Goal: Task Accomplishment & Management: Manage account settings

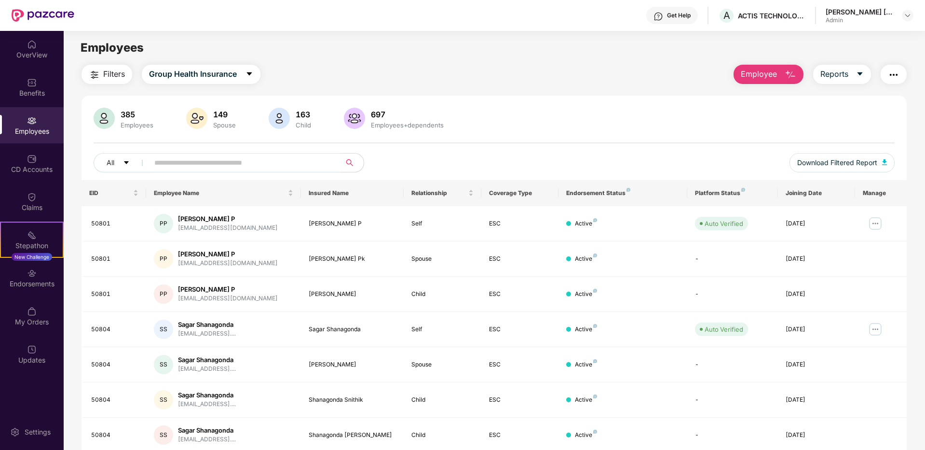
click at [164, 157] on input "text" at bounding box center [240, 162] width 173 height 14
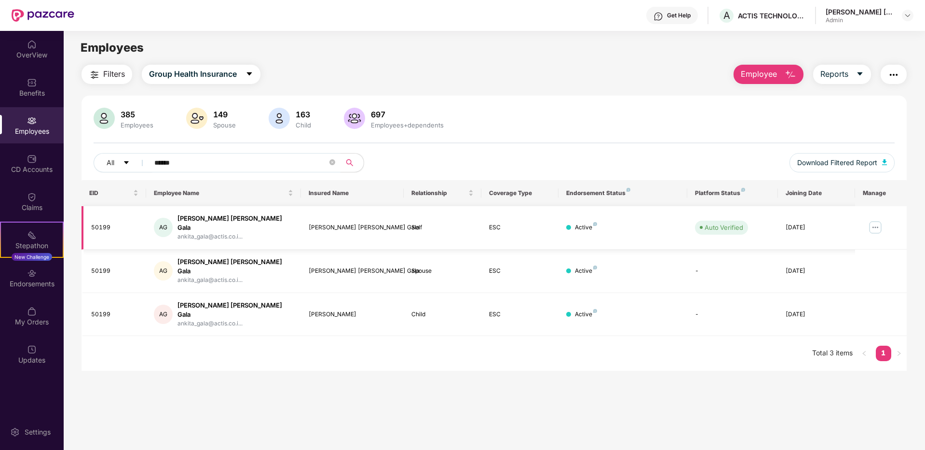
click at [877, 223] on img at bounding box center [875, 226] width 15 height 15
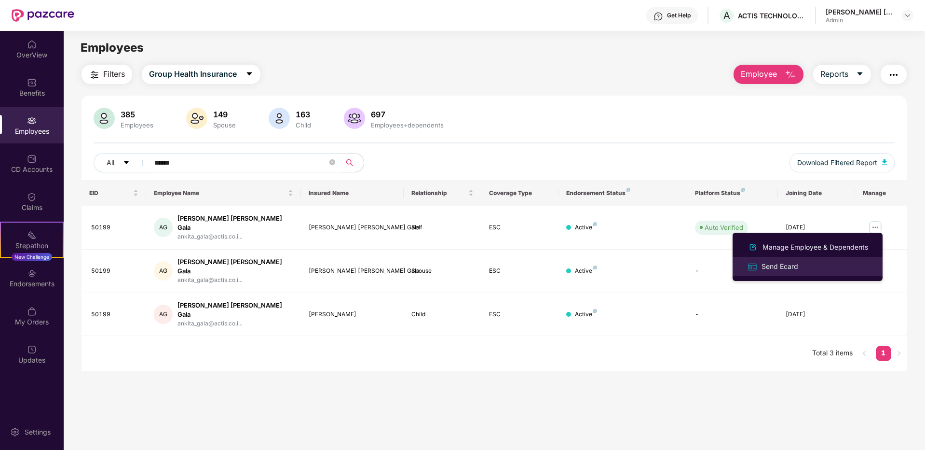
click at [784, 266] on div "Send Ecard" at bounding box center [780, 266] width 41 height 11
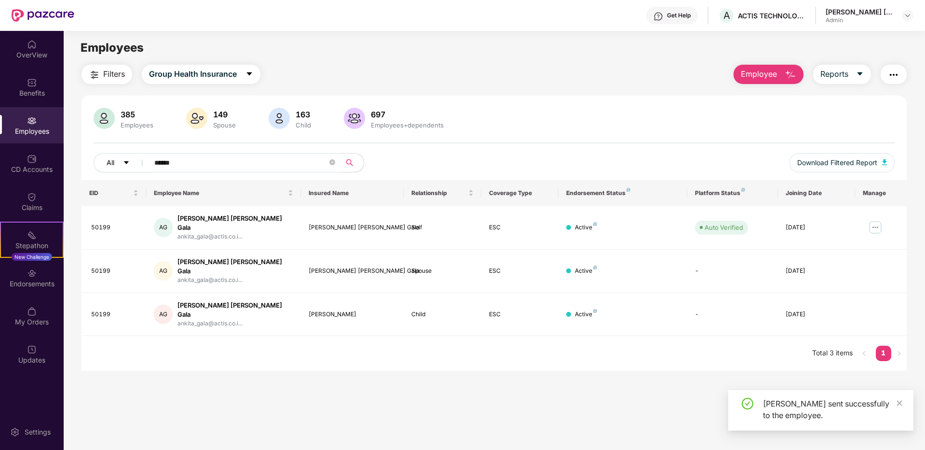
drag, startPoint x: 192, startPoint y: 165, endPoint x: 140, endPoint y: 162, distance: 51.8
click at [140, 162] on div "All ******" at bounding box center [327, 162] width 467 height 19
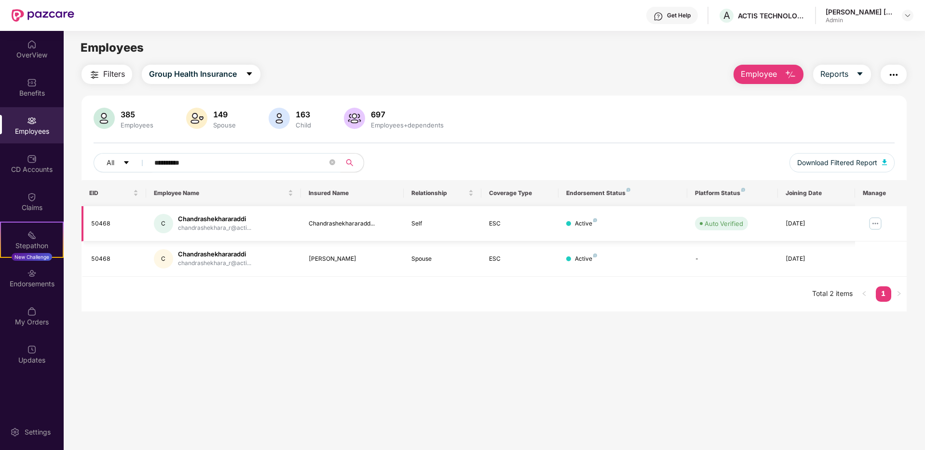
type input "**********"
click at [876, 222] on img at bounding box center [875, 223] width 15 height 15
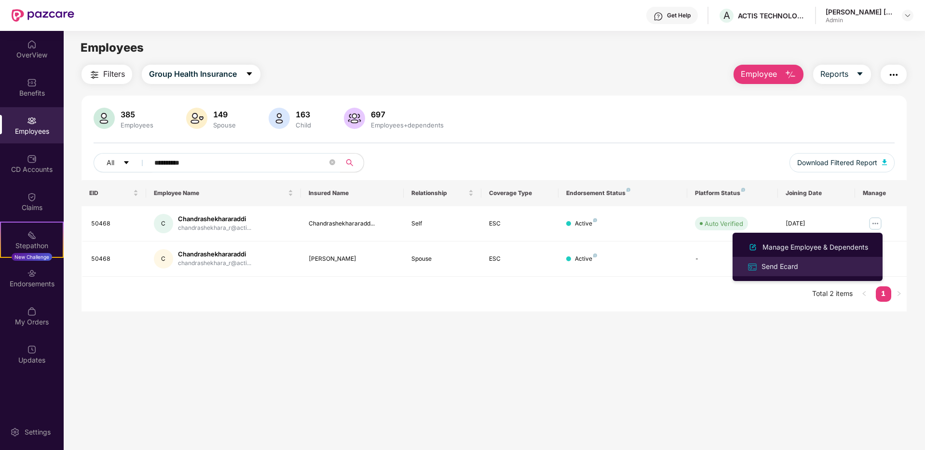
click at [774, 266] on div "Send Ecard" at bounding box center [780, 266] width 41 height 11
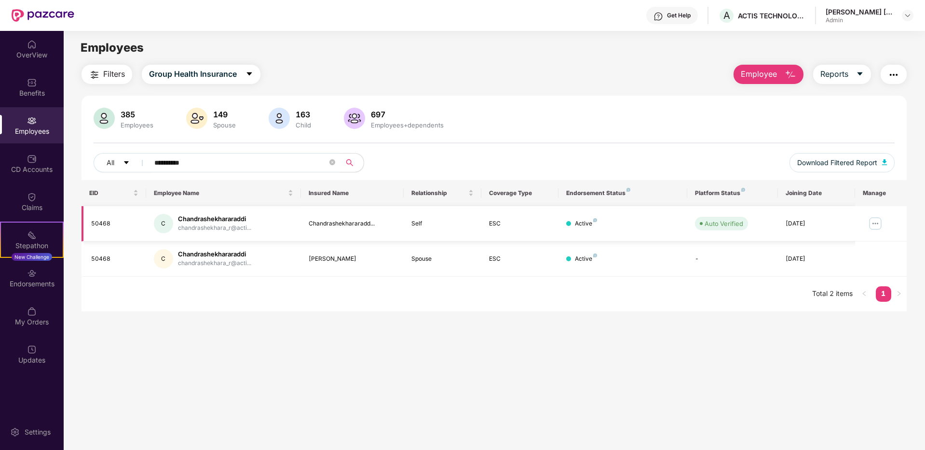
click at [875, 221] on img at bounding box center [875, 223] width 15 height 15
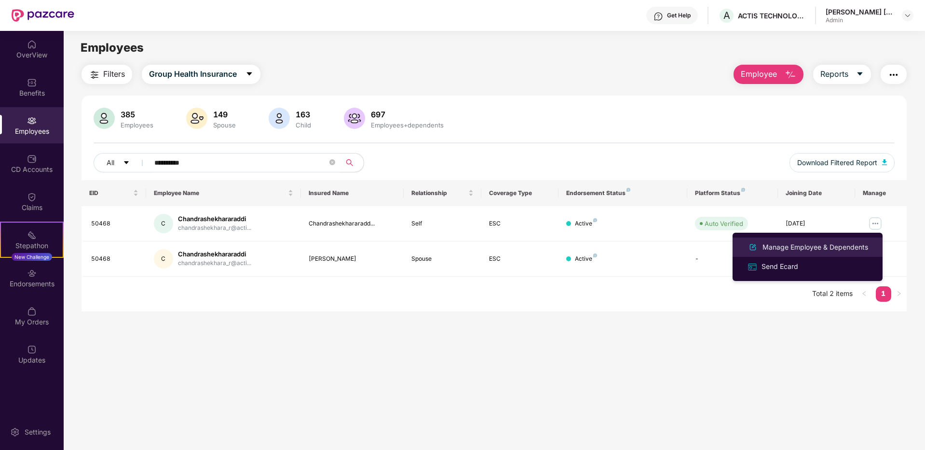
click at [795, 255] on li "Manage Employee & Dependents" at bounding box center [808, 246] width 150 height 19
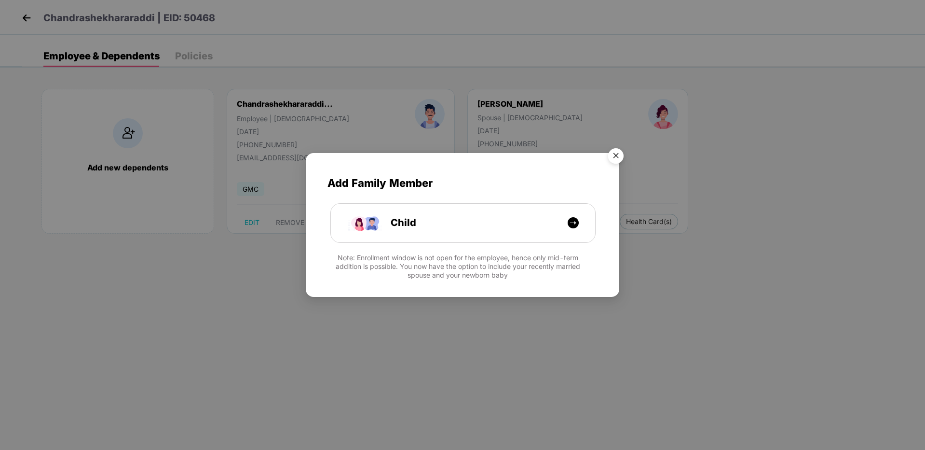
click at [612, 158] on img "Close" at bounding box center [616, 157] width 27 height 27
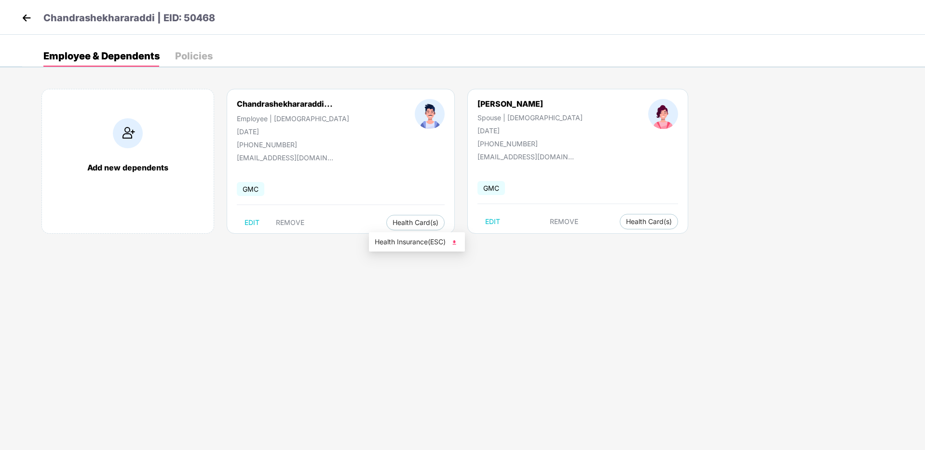
click at [457, 243] on img at bounding box center [455, 242] width 10 height 10
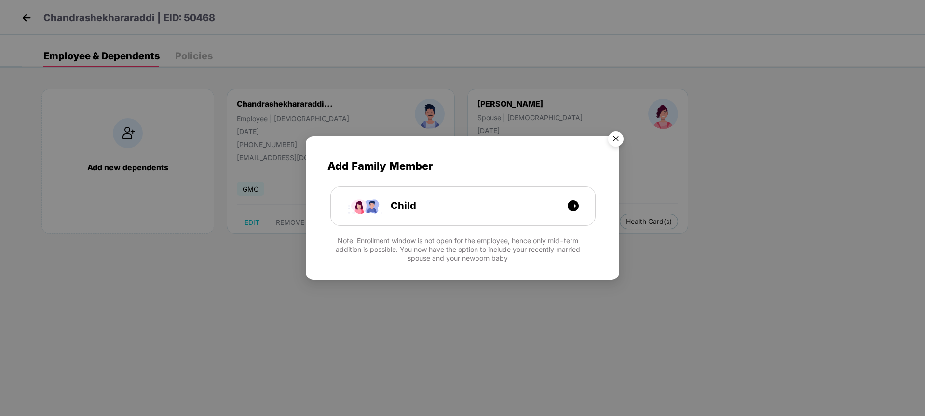
click at [398, 141] on img "Close" at bounding box center [616, 140] width 27 height 27
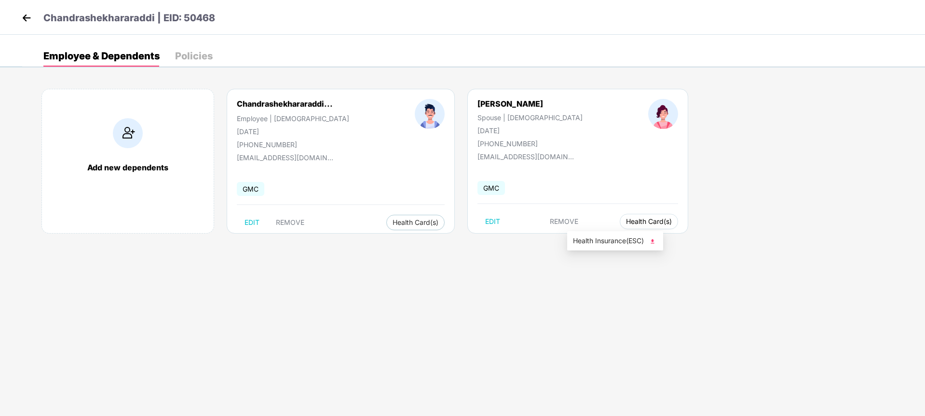
click at [398, 221] on span "Health Card(s)" at bounding box center [649, 221] width 46 height 5
click at [398, 242] on div "Add new dependents Chandrashekhararaddi... Employee | Male 01 June 1985 +919738…" at bounding box center [473, 165] width 903 height 183
drag, startPoint x: 607, startPoint y: 223, endPoint x: 617, endPoint y: 223, distance: 10.1
click at [398, 222] on span "Health Card(s)" at bounding box center [649, 221] width 46 height 5
click at [398, 244] on div "Add new dependents Chandrashekhararaddi... Employee | Male 01 June 1985 +919738…" at bounding box center [473, 165] width 903 height 183
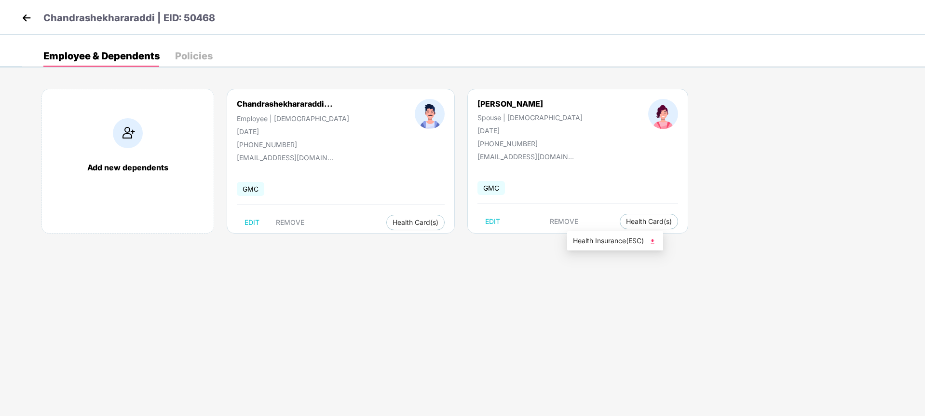
click at [398, 244] on img at bounding box center [653, 241] width 10 height 10
click at [22, 17] on img at bounding box center [26, 18] width 14 height 14
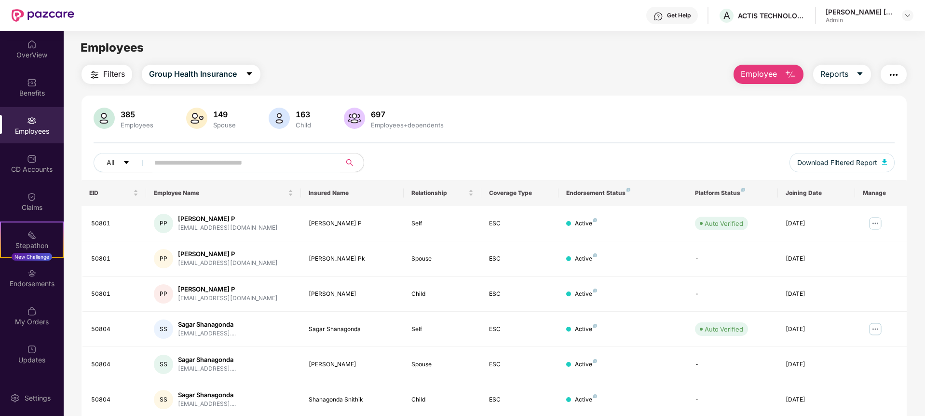
click at [28, 45] on img at bounding box center [32, 45] width 10 height 10
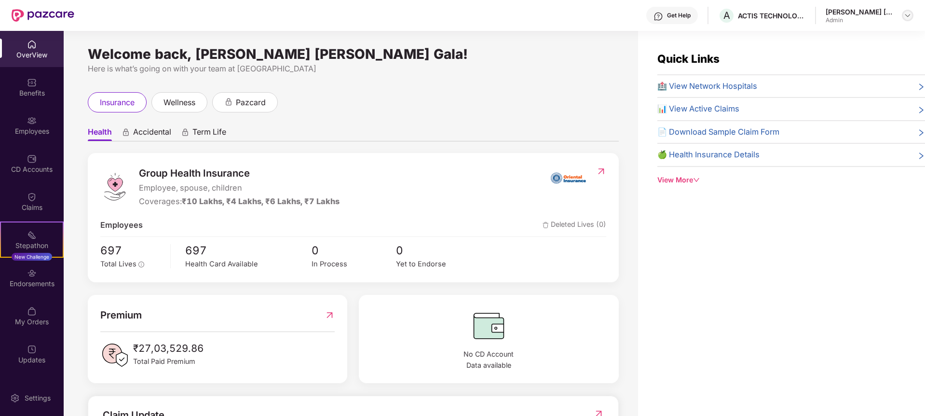
click at [398, 10] on div at bounding box center [908, 16] width 12 height 12
click at [398, 60] on div "Logout" at bounding box center [862, 57] width 125 height 19
click at [176, 100] on span "wellness" at bounding box center [180, 102] width 32 height 12
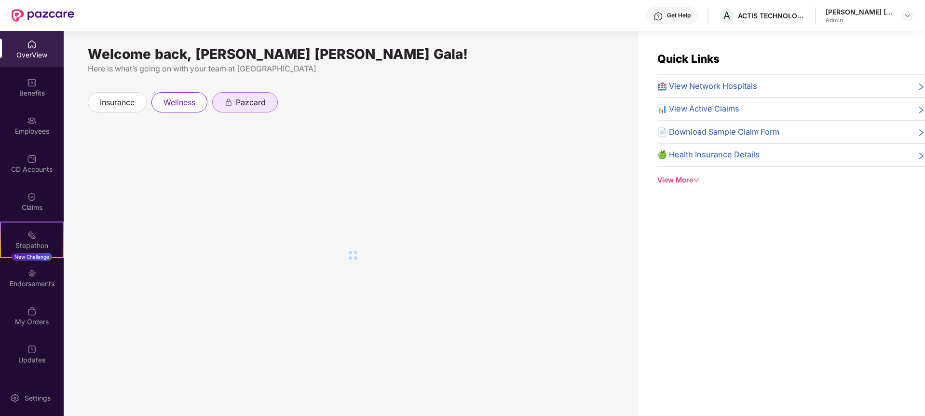
click at [250, 101] on span "pazcard" at bounding box center [251, 102] width 30 height 12
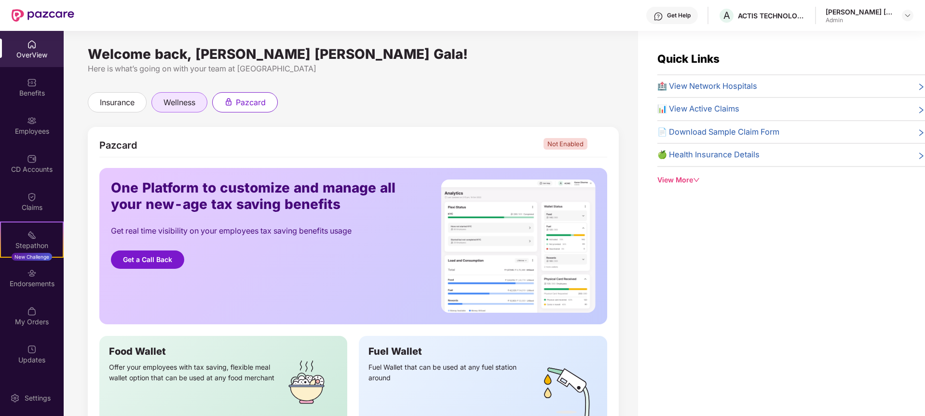
click at [172, 103] on span "wellness" at bounding box center [180, 102] width 32 height 12
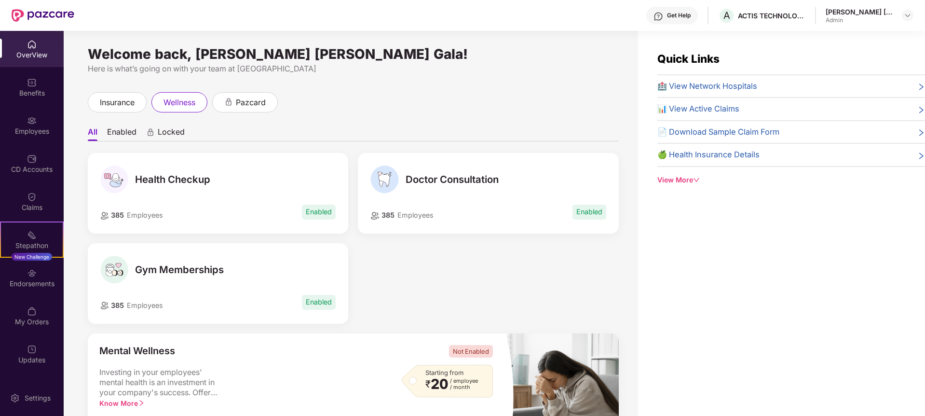
click at [171, 180] on span "Health Checkup" at bounding box center [172, 180] width 75 height 12
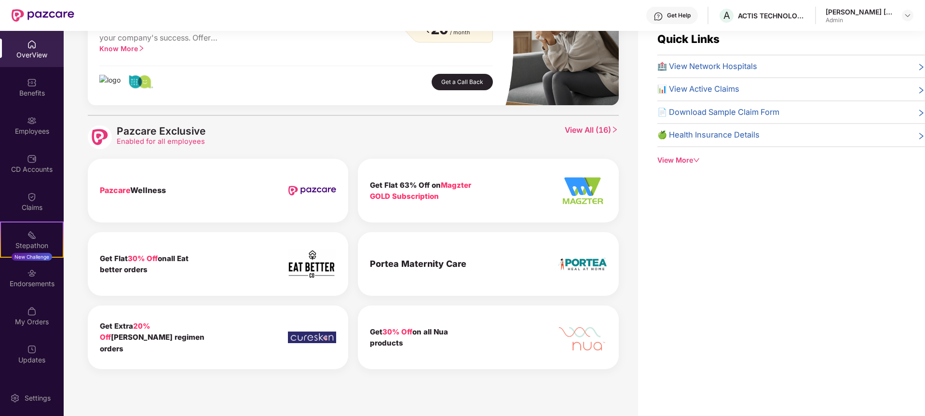
scroll to position [31, 0]
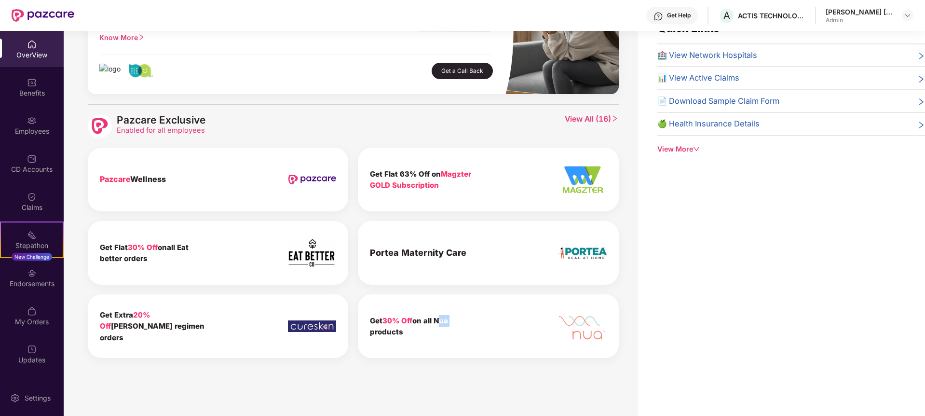
drag, startPoint x: 438, startPoint y: 319, endPoint x: 459, endPoint y: 323, distance: 21.6
click at [459, 323] on div "Get 30% Off on all Nua products" at bounding box center [424, 326] width 109 height 23
click at [887, 16] on div "Admin" at bounding box center [860, 20] width 68 height 8
click at [905, 13] on img at bounding box center [908, 16] width 8 height 8
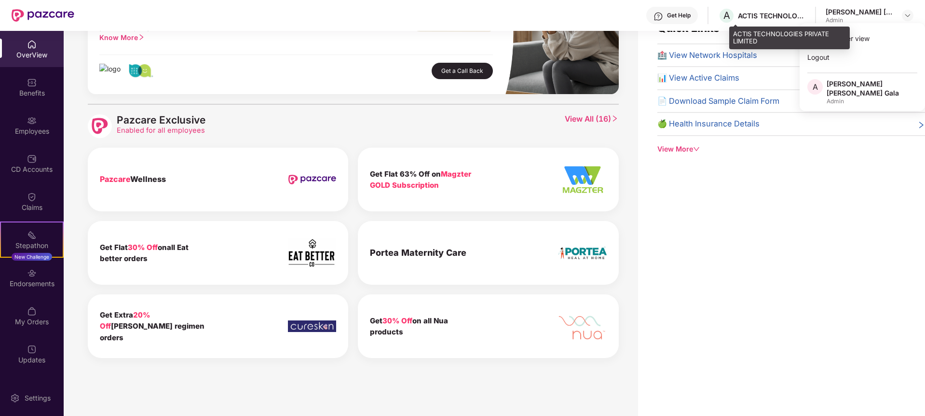
click at [770, 12] on div "ACTIS TECHNOLOGIES PRIVATE LIMITED" at bounding box center [772, 15] width 68 height 9
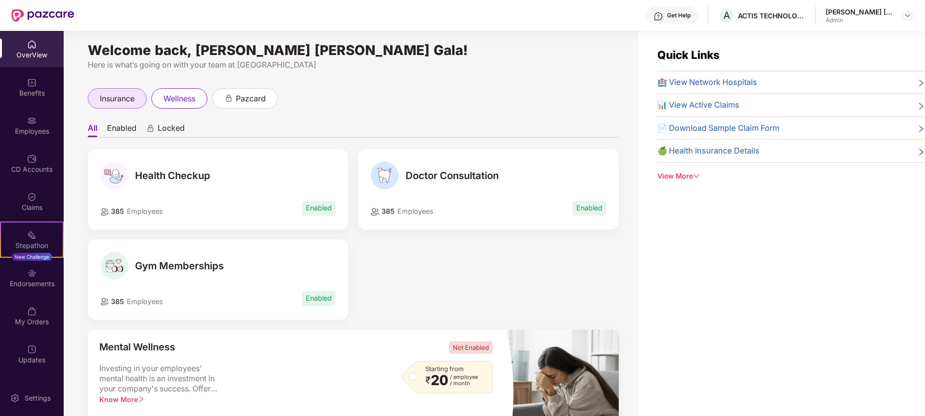
scroll to position [0, 0]
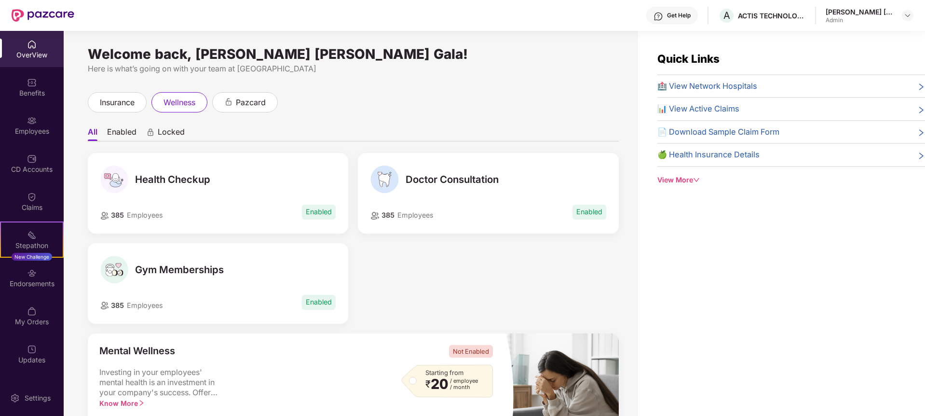
click at [777, 6] on div "Get Help A ACTIS TECHNOLOGIES PRIVATE LIMITED [PERSON_NAME] [PERSON_NAME] Gala …" at bounding box center [493, 15] width 839 height 31
click at [899, 15] on div "[PERSON_NAME] [PERSON_NAME] Gala Admin" at bounding box center [870, 15] width 88 height 17
click at [909, 16] on img at bounding box center [908, 16] width 8 height 8
click at [851, 35] on div "Switch to User view" at bounding box center [862, 38] width 125 height 19
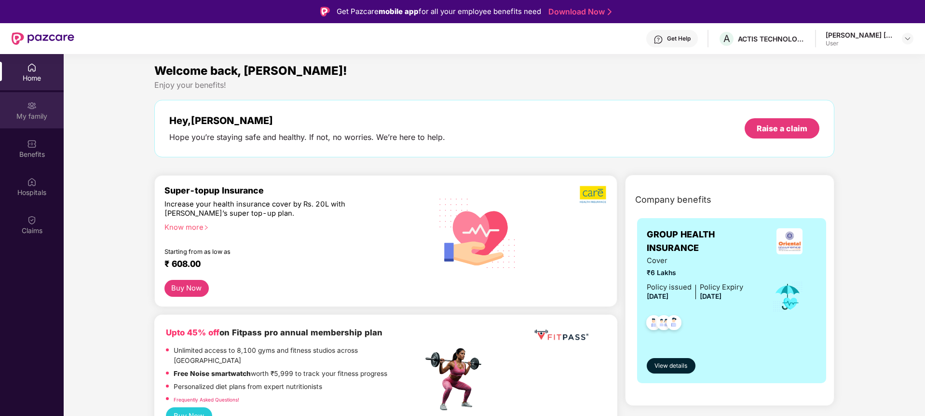
click at [20, 114] on div "My family" at bounding box center [32, 116] width 64 height 10
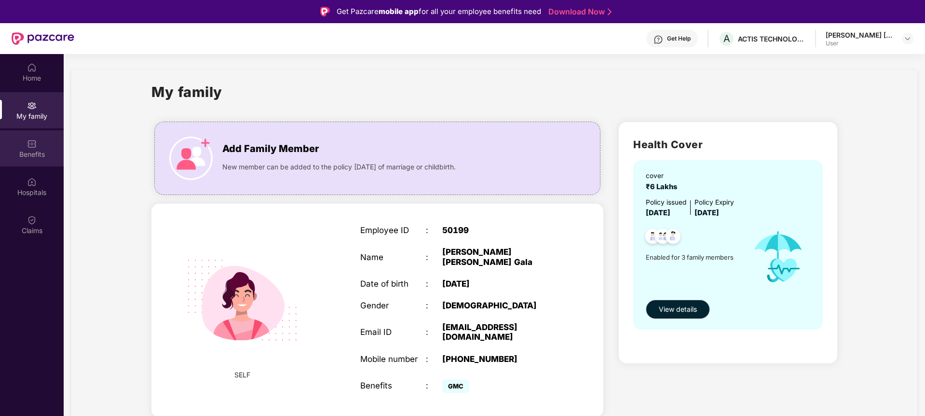
click at [32, 153] on div "Benefits" at bounding box center [32, 155] width 64 height 10
